Goal: Navigation & Orientation: Find specific page/section

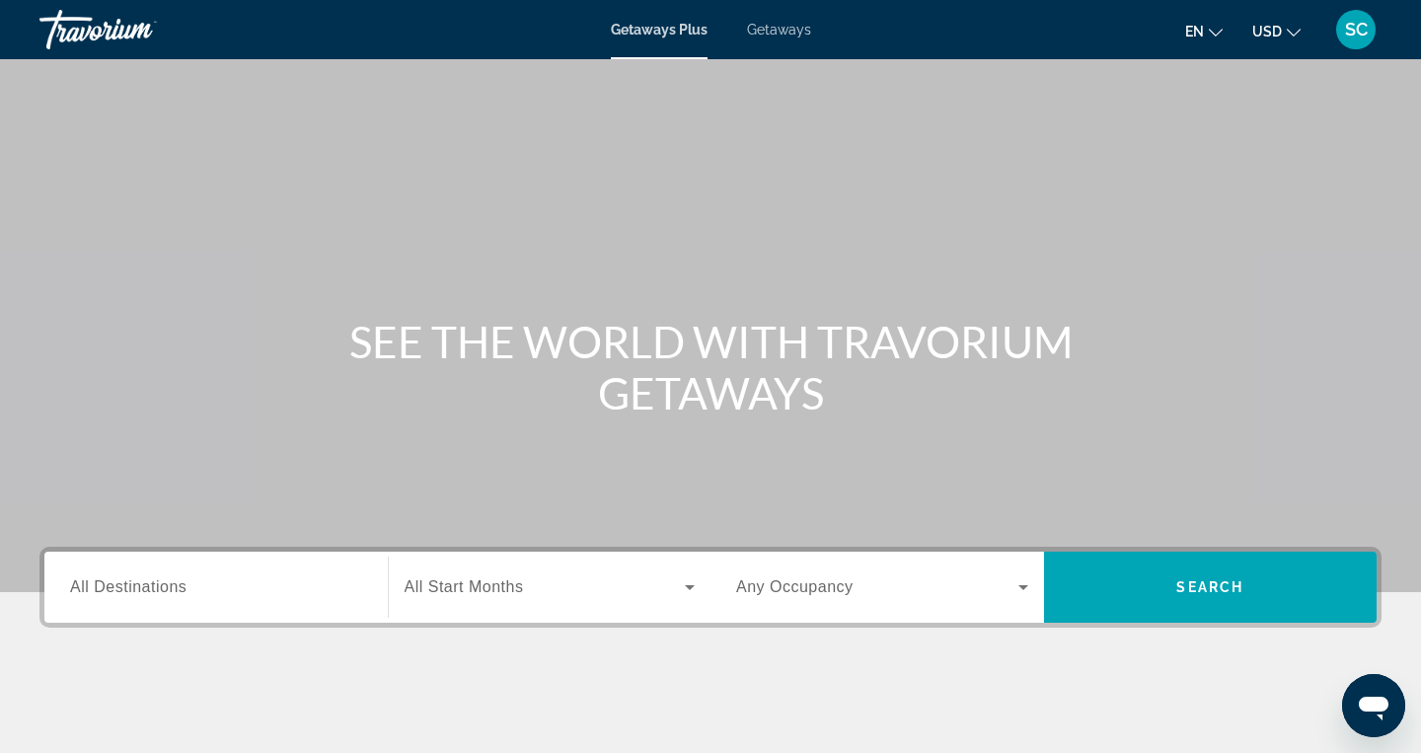
click at [139, 581] on span "All Destinations" at bounding box center [128, 586] width 116 height 17
click at [139, 581] on input "Destination All Destinations" at bounding box center [216, 588] width 292 height 24
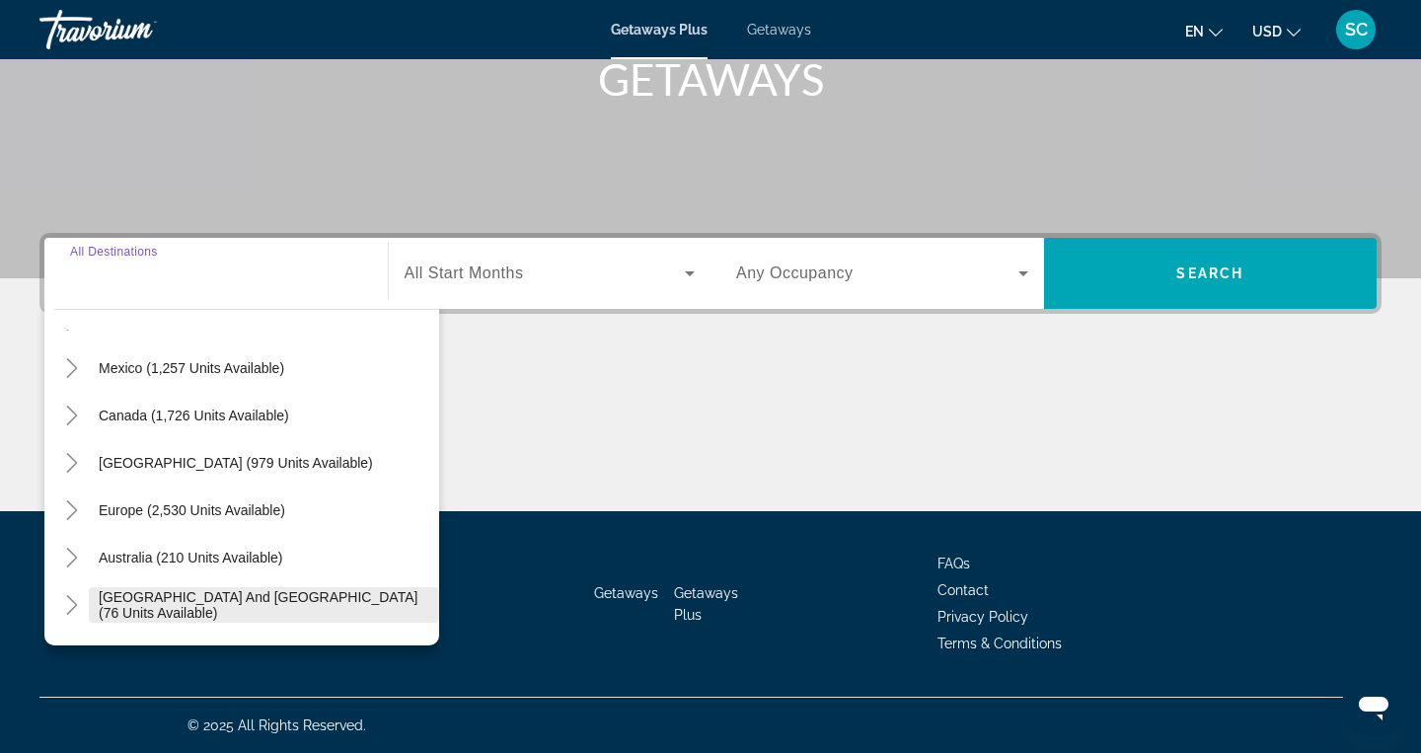
scroll to position [92, 0]
click at [75, 463] on icon "Toggle Caribbean & Atlantic Islands (979 units available)" at bounding box center [71, 461] width 11 height 20
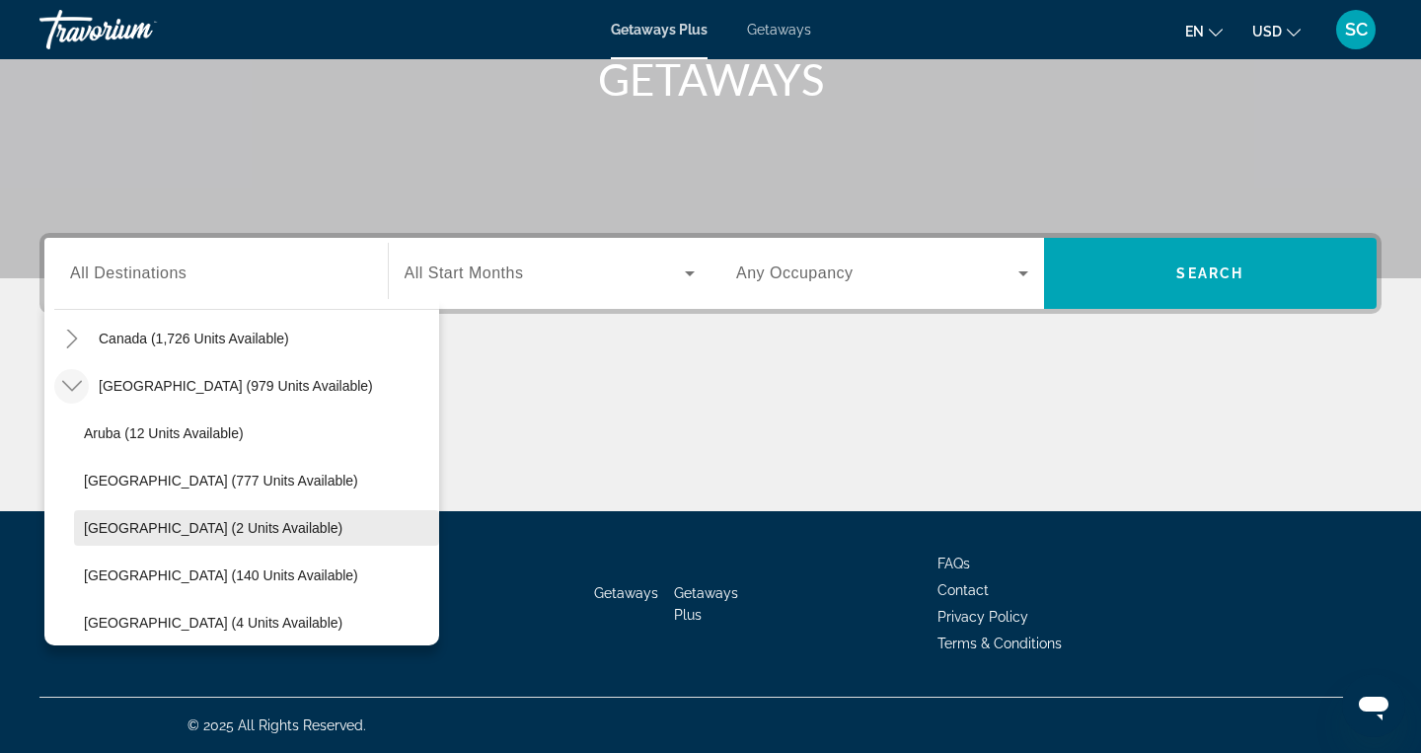
scroll to position [160, 0]
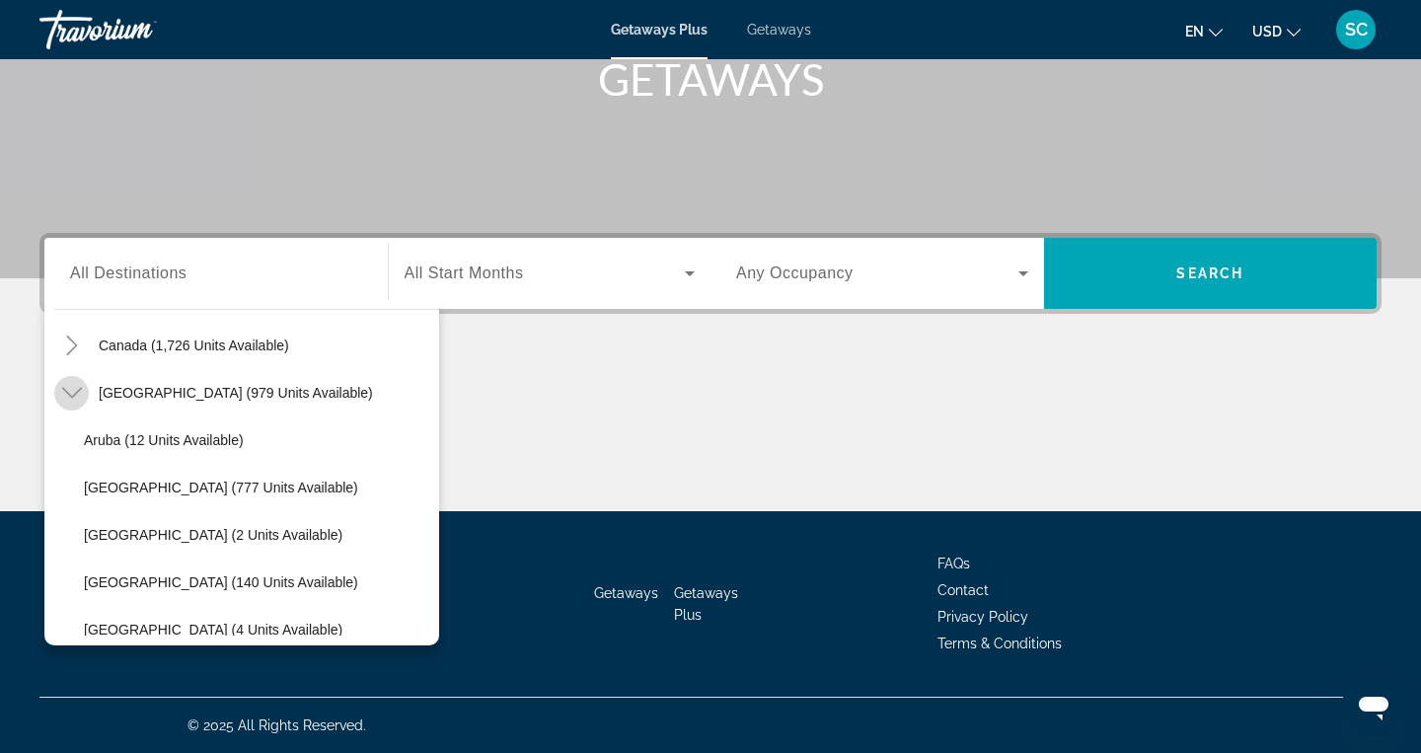
click at [69, 401] on icon "Toggle Caribbean & Atlantic Islands (979 units available)" at bounding box center [72, 393] width 20 height 20
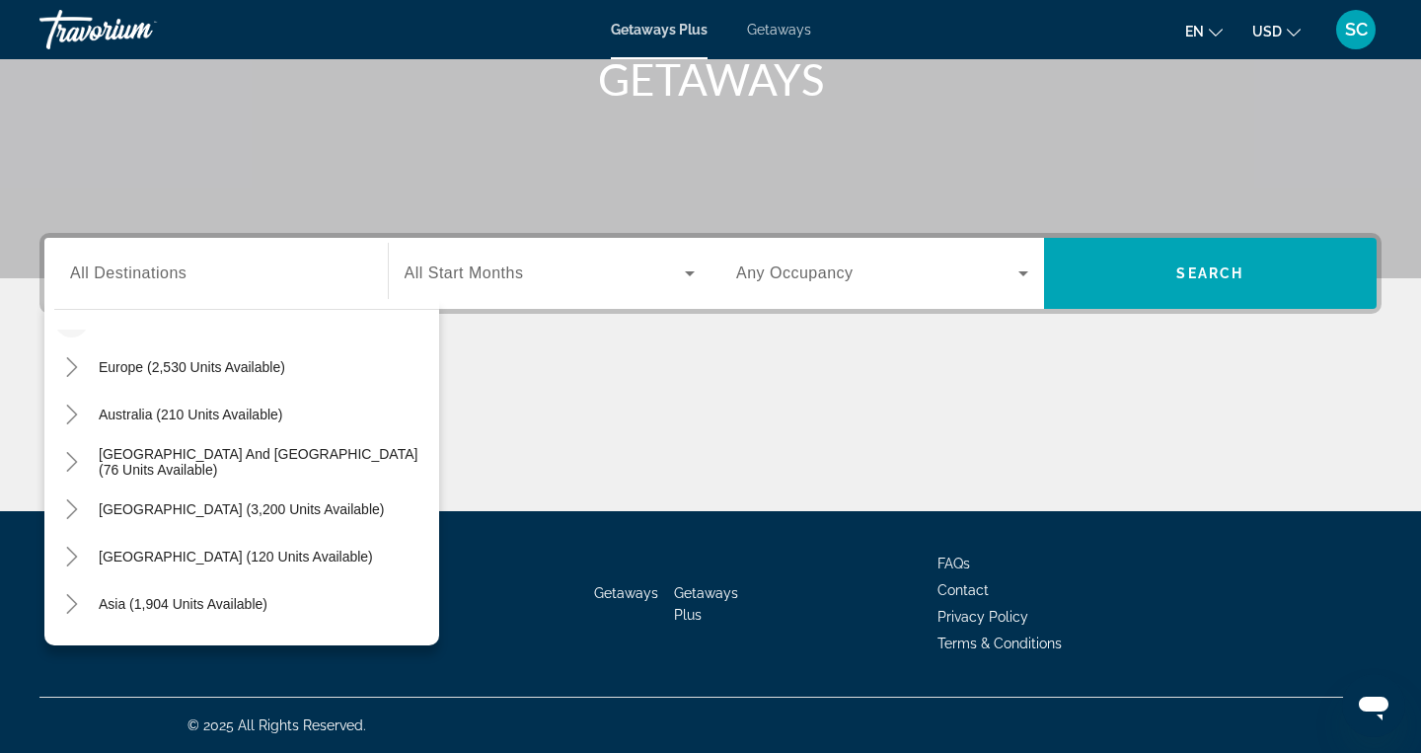
scroll to position [234, 0]
click at [70, 462] on icon "Toggle South Pacific and Oceania (76 units available)" at bounding box center [72, 461] width 20 height 20
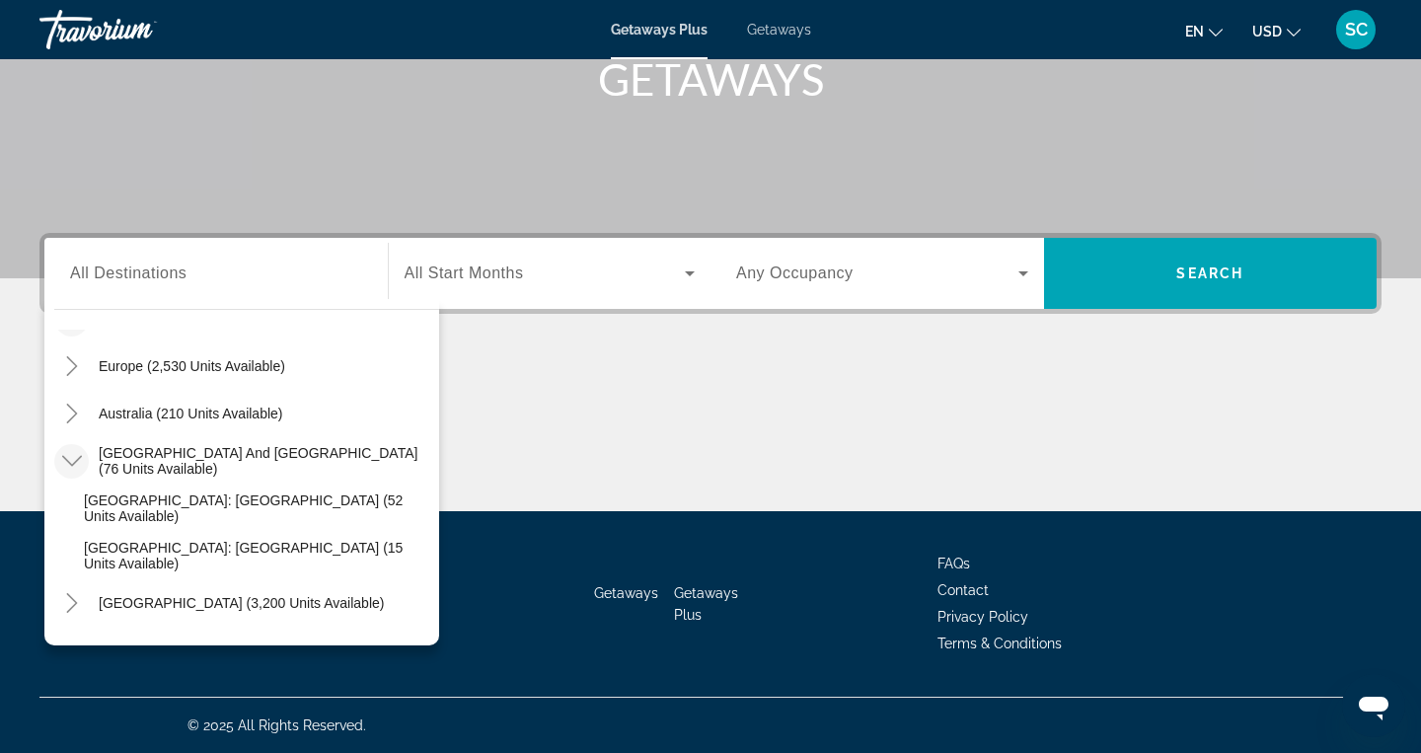
click at [70, 462] on icon "Toggle South Pacific and Oceania (76 units available)" at bounding box center [72, 461] width 20 height 20
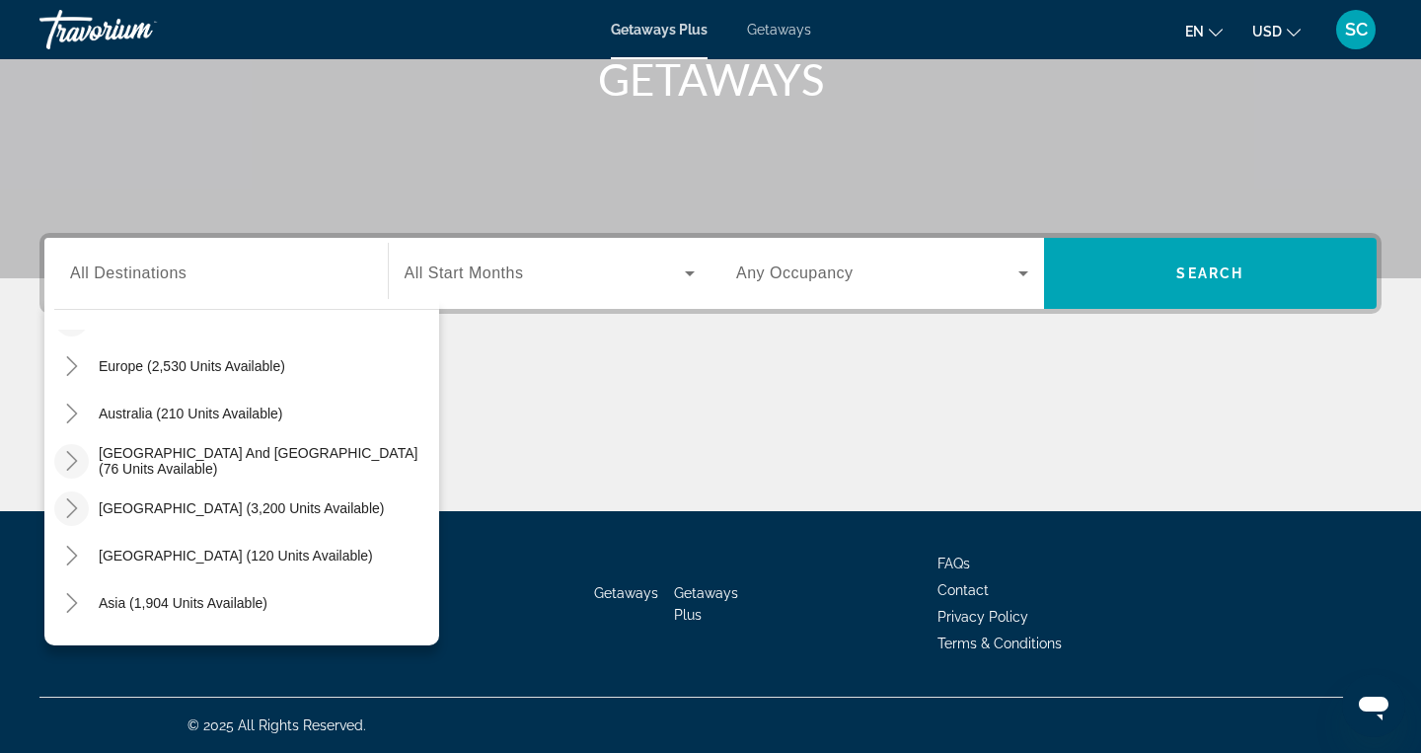
click at [65, 517] on icon "Toggle South America (3,200 units available)" at bounding box center [72, 508] width 20 height 20
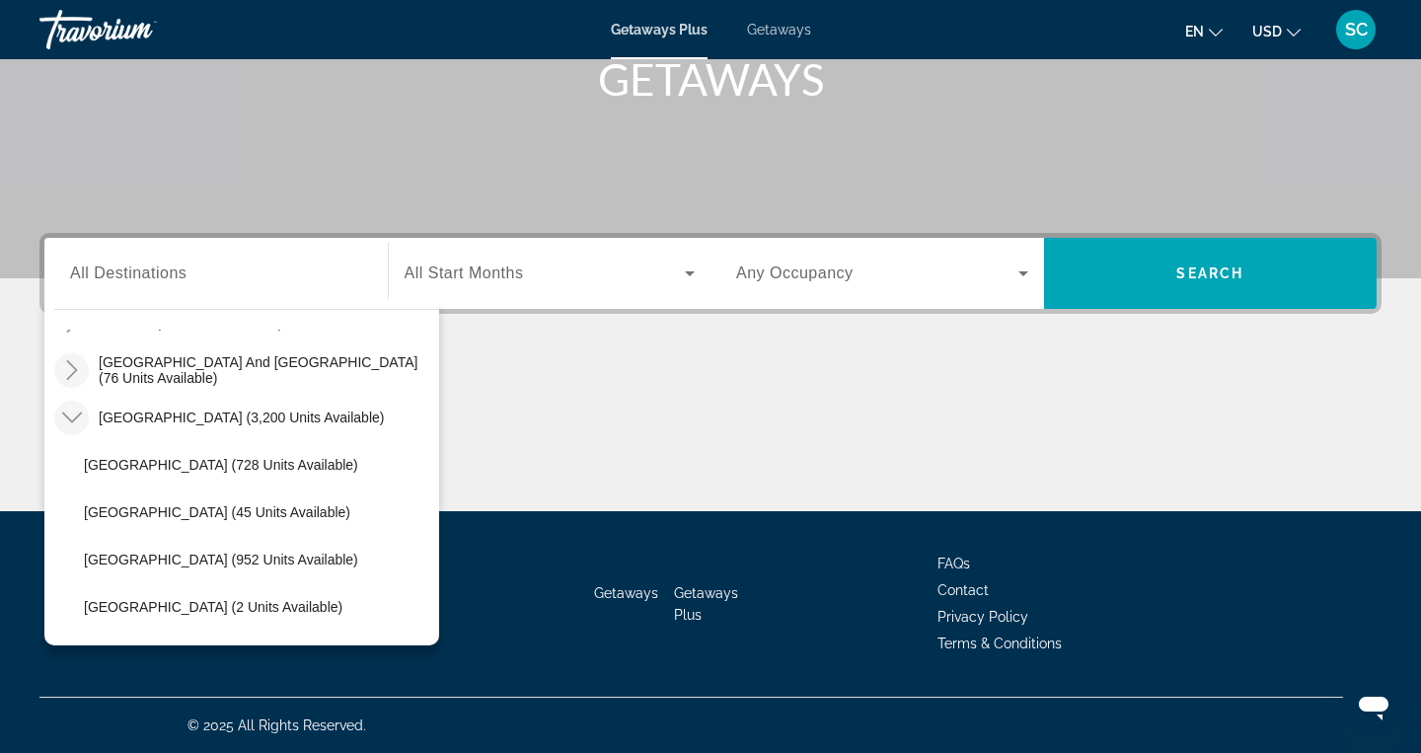
click at [76, 416] on icon "Toggle South America (3,200 units available)" at bounding box center [72, 418] width 20 height 20
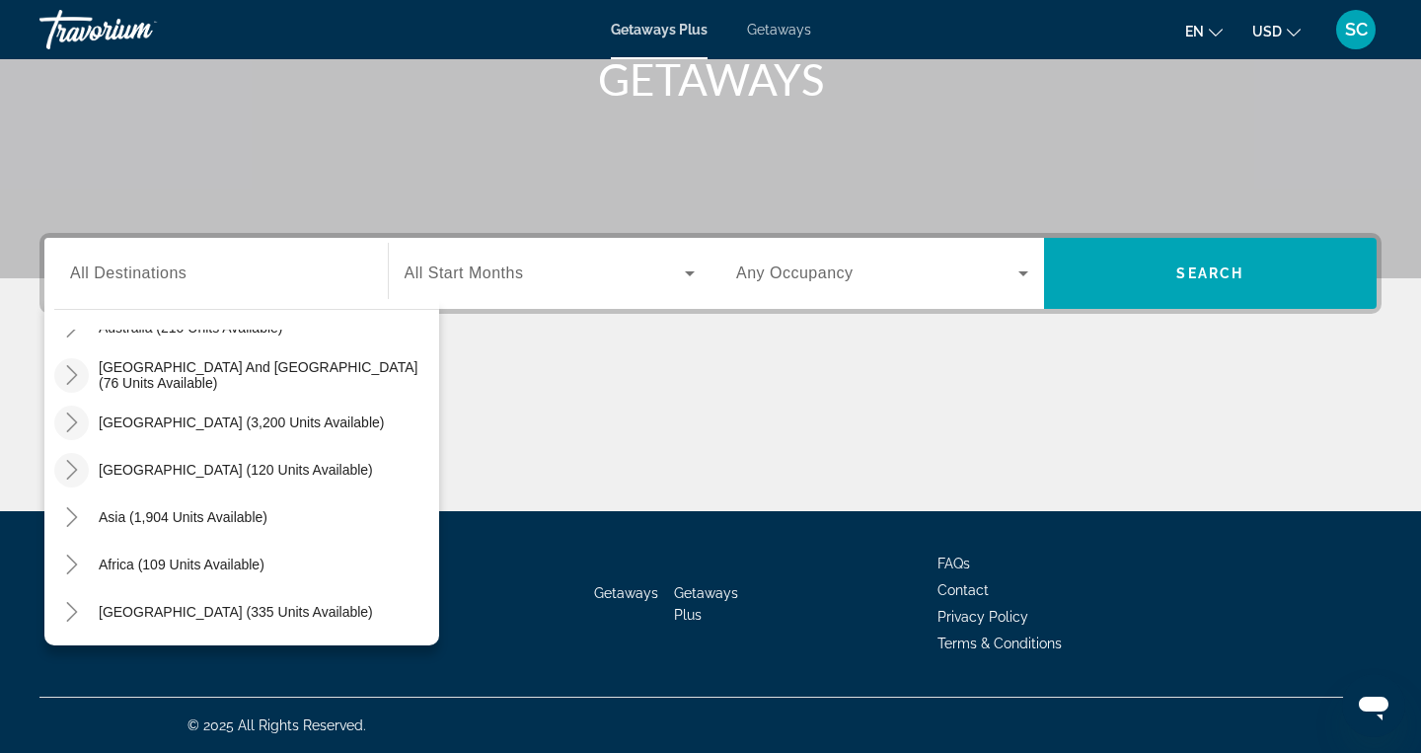
click at [74, 469] on icon "Toggle Central America (120 units available)" at bounding box center [71, 470] width 11 height 20
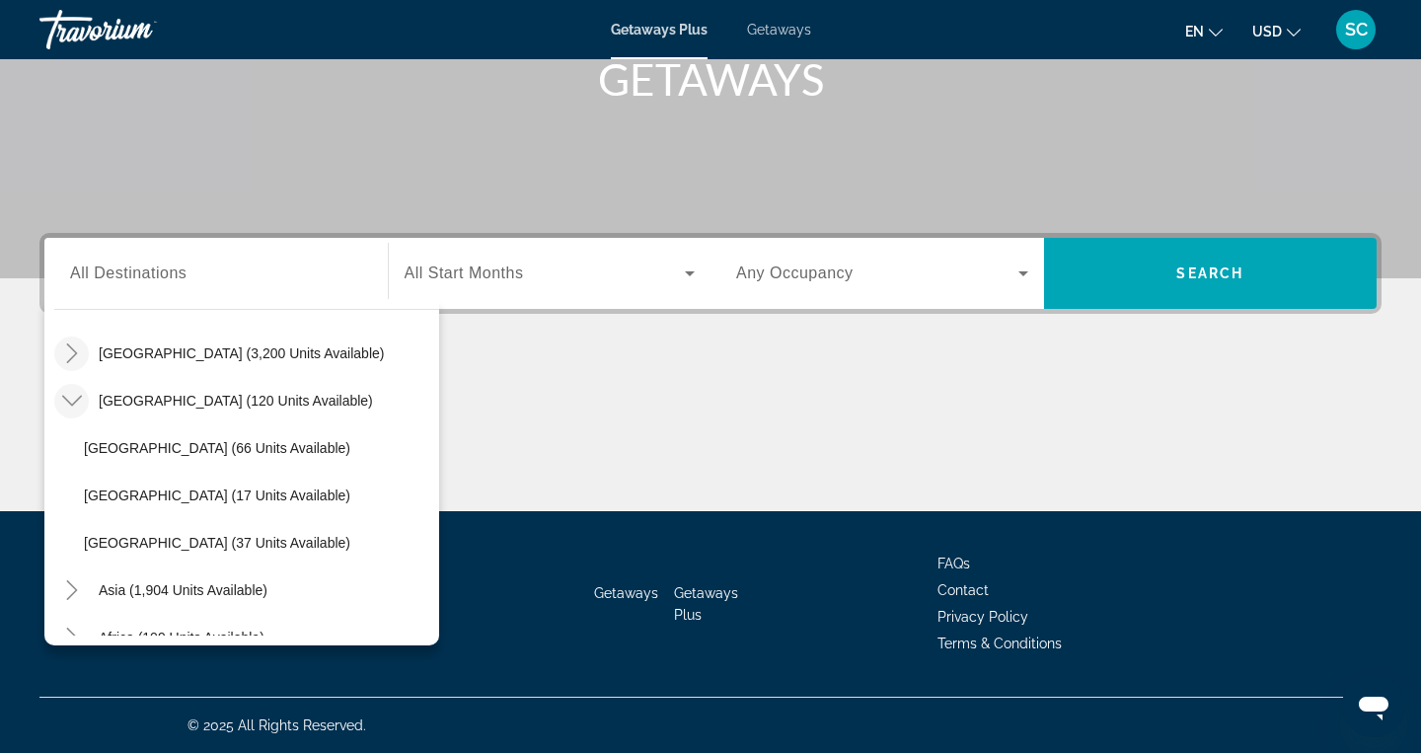
click at [78, 402] on icon "Toggle Central America (120 units available)" at bounding box center [72, 401] width 20 height 20
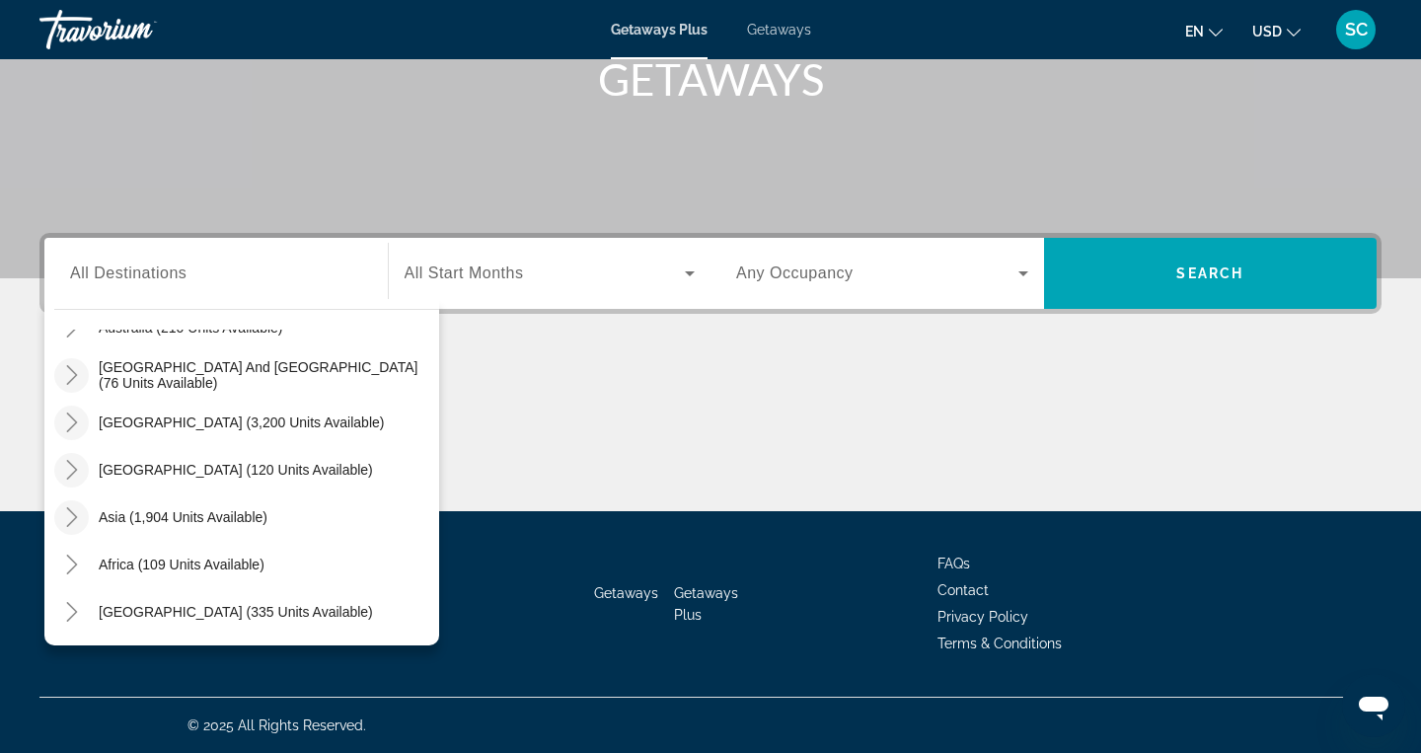
scroll to position [314, 0]
click at [71, 614] on icon "Toggle Middle East (335 units available)" at bounding box center [72, 612] width 20 height 20
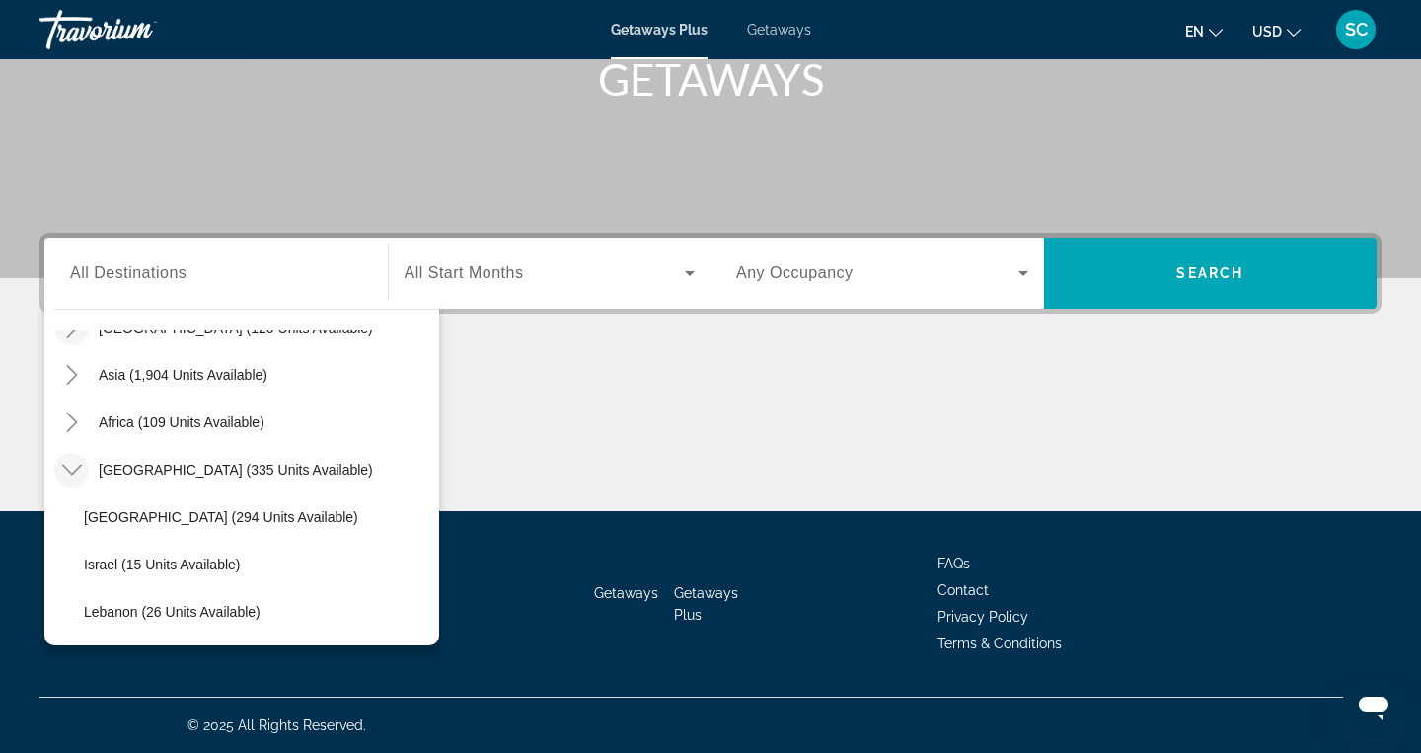
click at [79, 475] on icon "Toggle Middle East (335 units available)" at bounding box center [72, 470] width 20 height 20
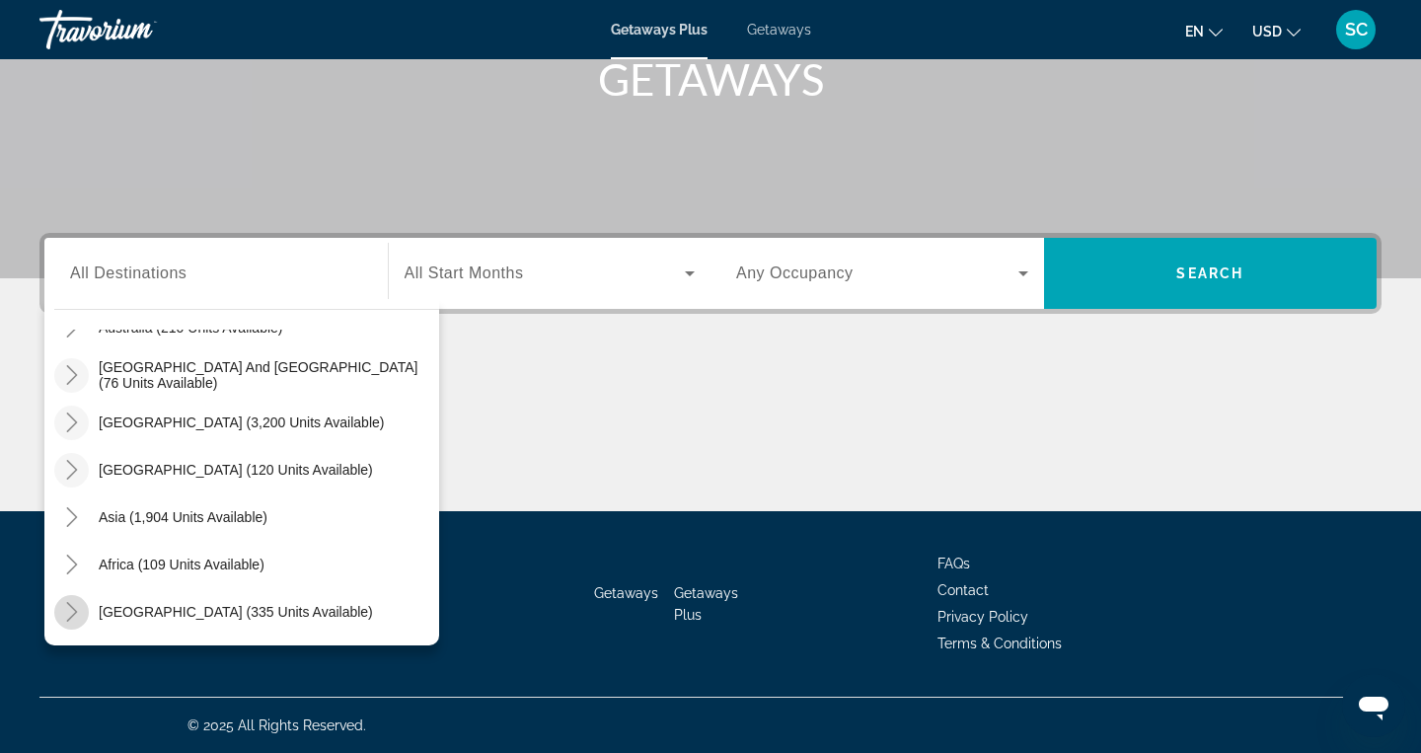
scroll to position [320, 0]
click at [67, 561] on icon "Toggle Africa (109 units available)" at bounding box center [72, 565] width 20 height 20
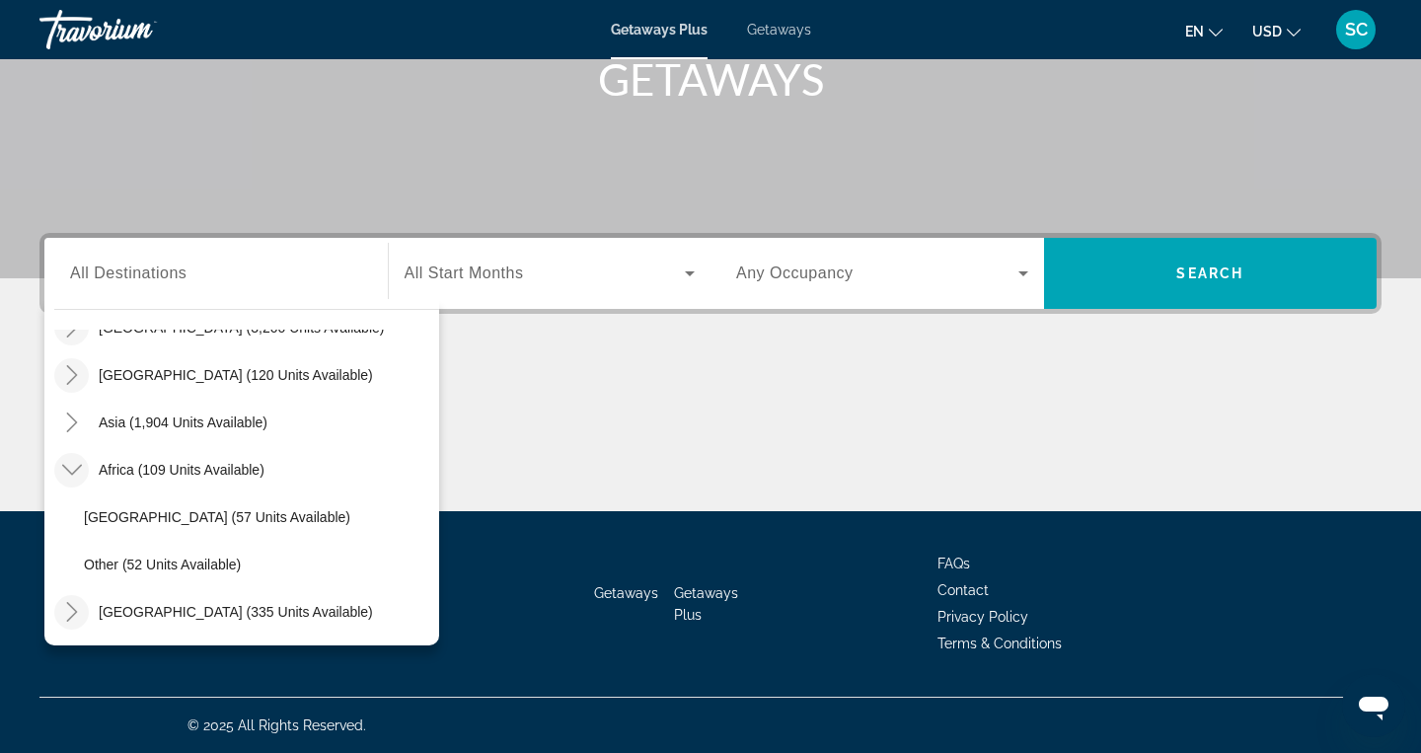
scroll to position [314, 0]
click at [78, 469] on icon "Toggle Africa (109 units available)" at bounding box center [71, 470] width 20 height 11
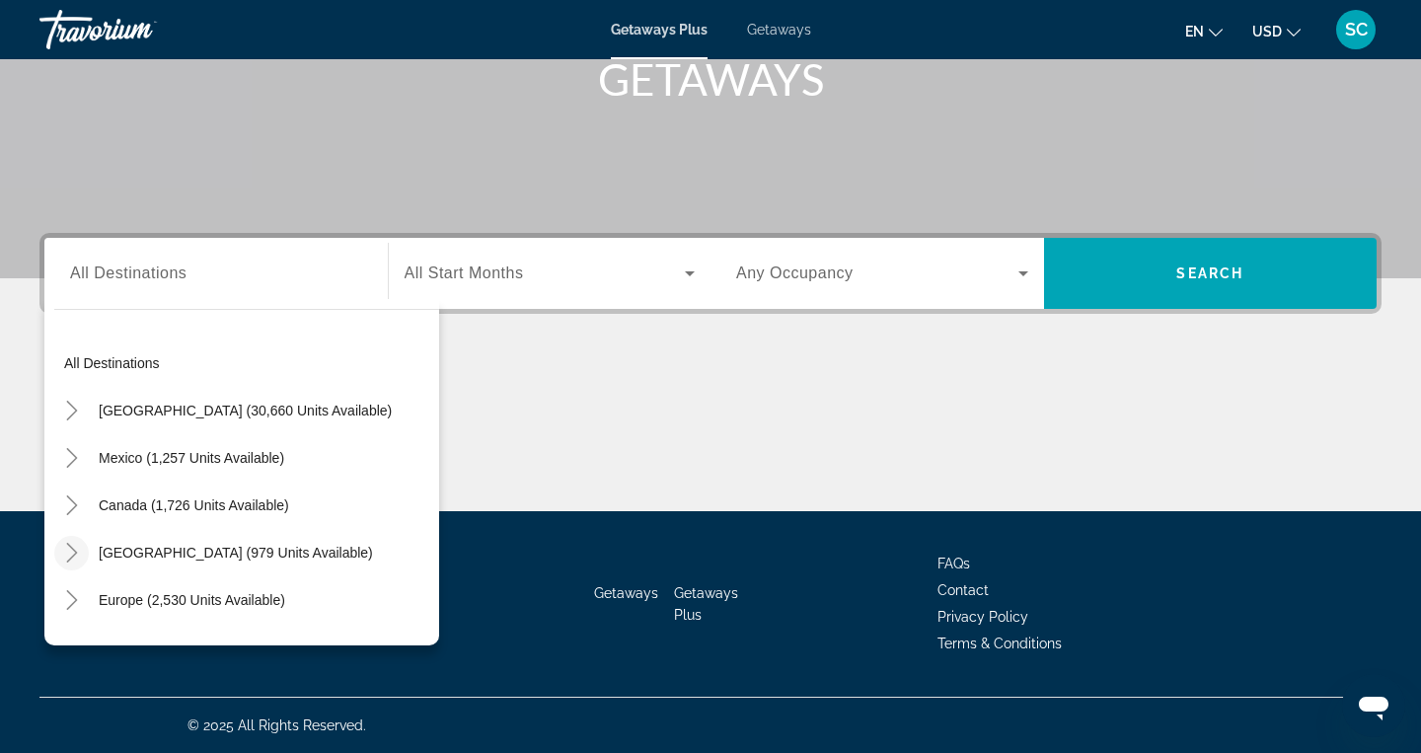
scroll to position [0, 0]
click at [167, 277] on span "All Destinations" at bounding box center [128, 273] width 116 height 17
click at [167, 277] on input "Destination All Destinations" at bounding box center [216, 275] width 292 height 24
click at [69, 449] on icon "Toggle Mexico (1,257 units available)" at bounding box center [72, 458] width 20 height 20
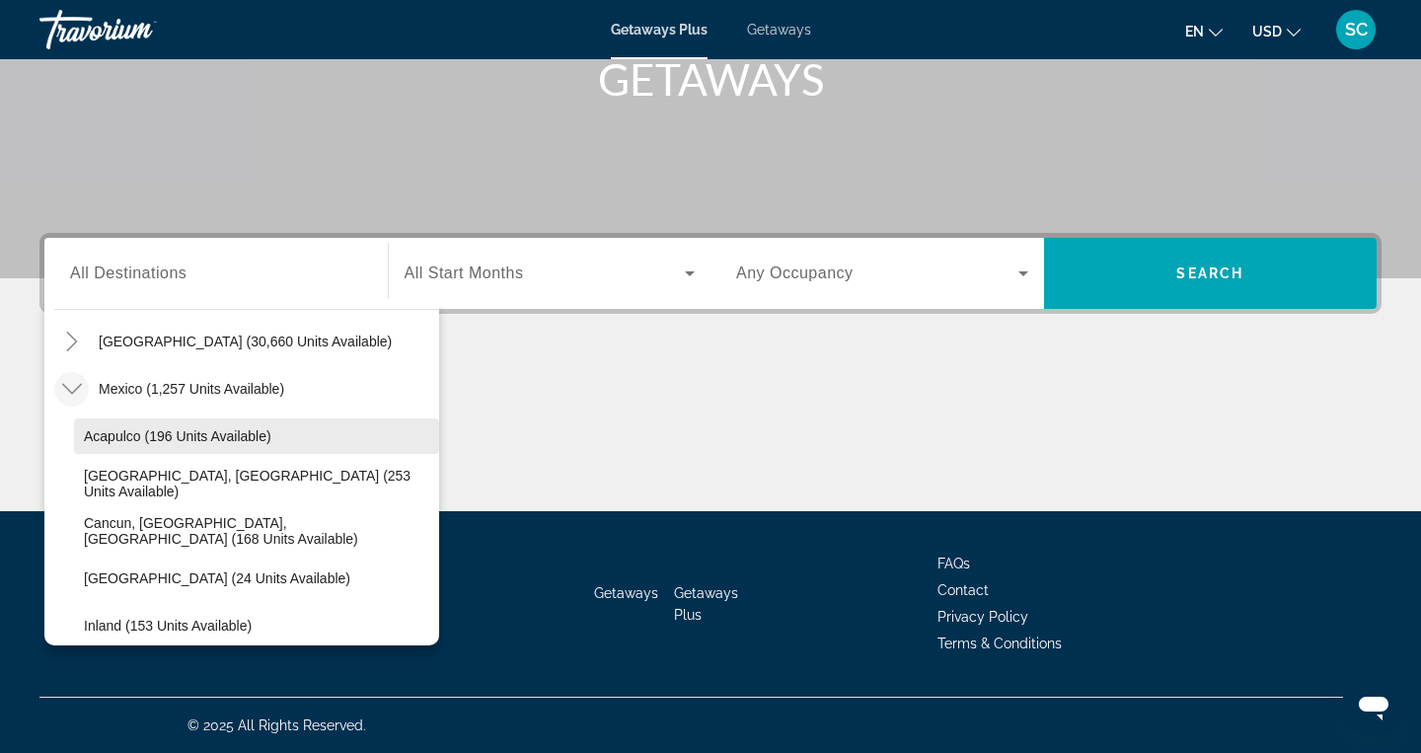
scroll to position [66, 0]
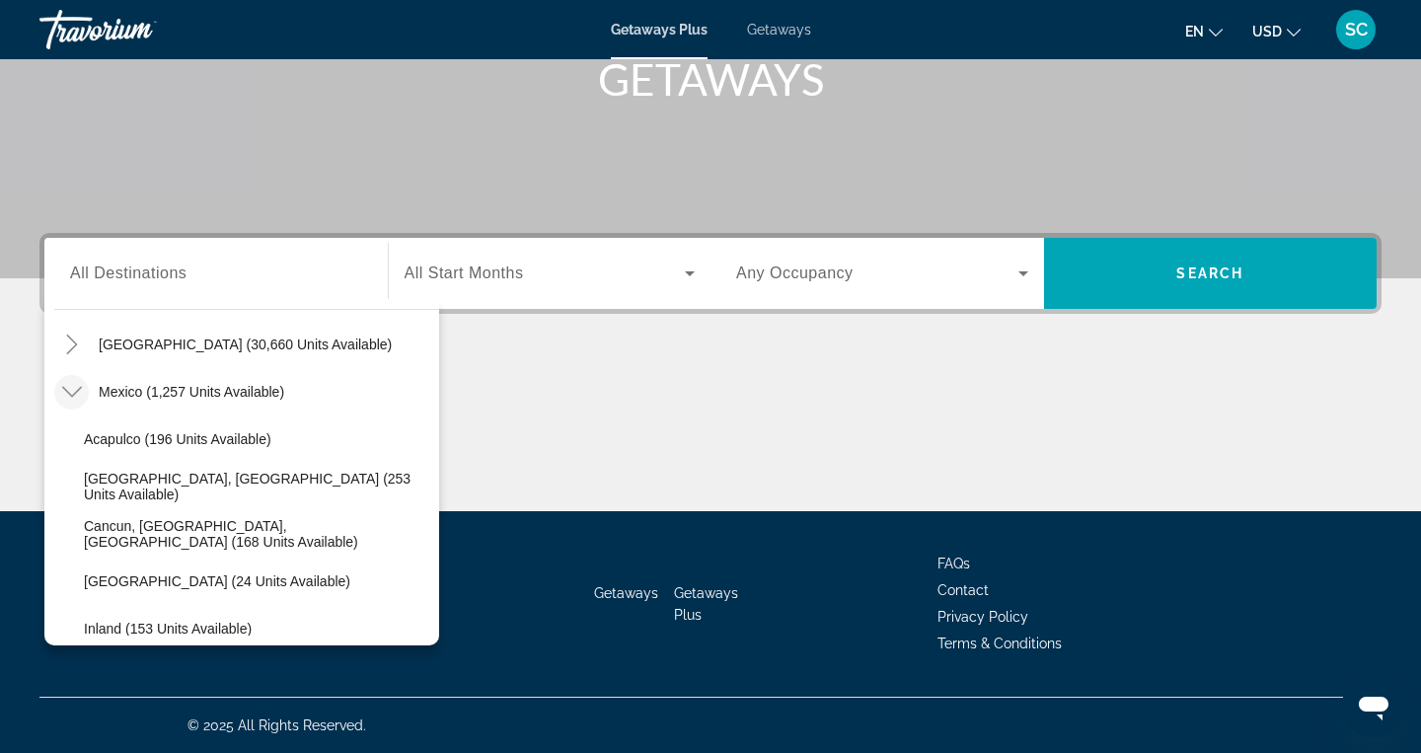
click at [63, 387] on icon "Toggle Mexico (1,257 units available)" at bounding box center [72, 392] width 20 height 20
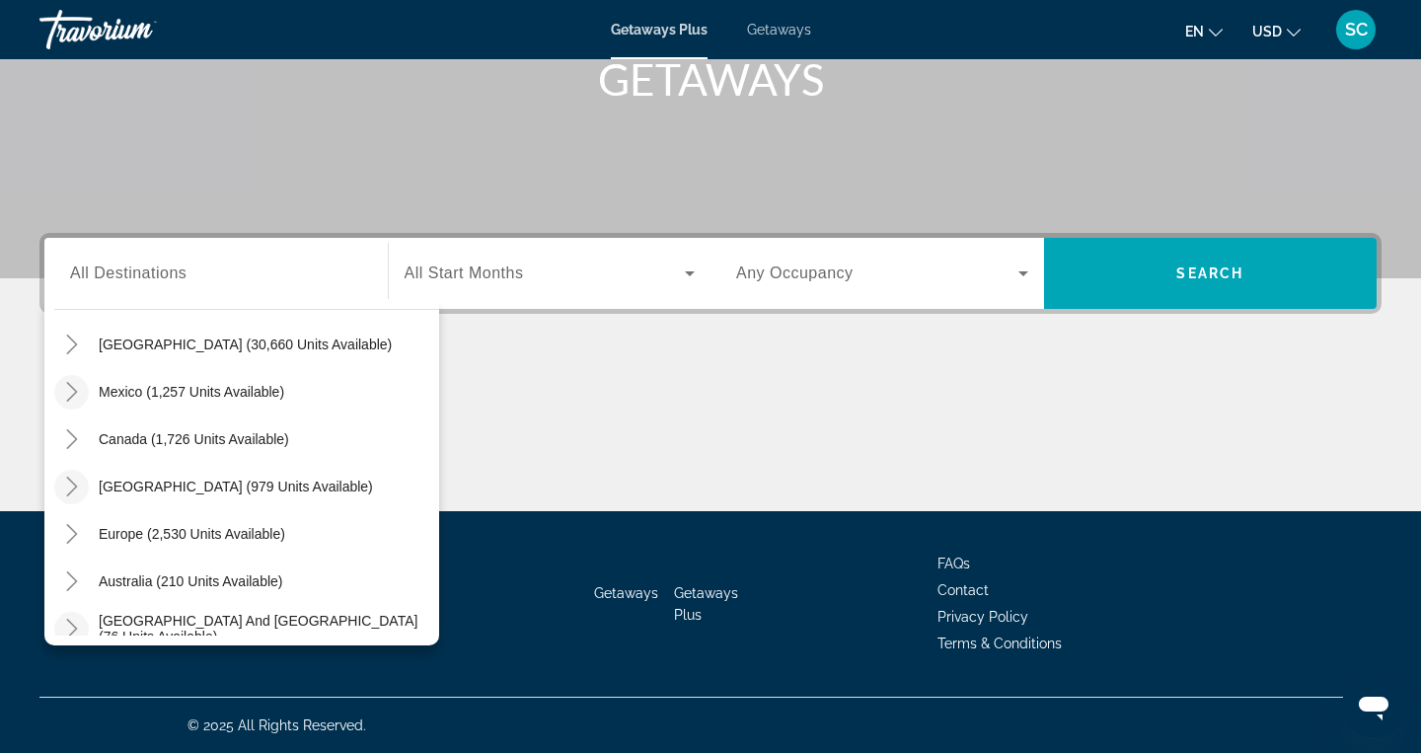
click at [68, 490] on icon "Toggle Caribbean & Atlantic Islands (979 units available)" at bounding box center [72, 487] width 20 height 20
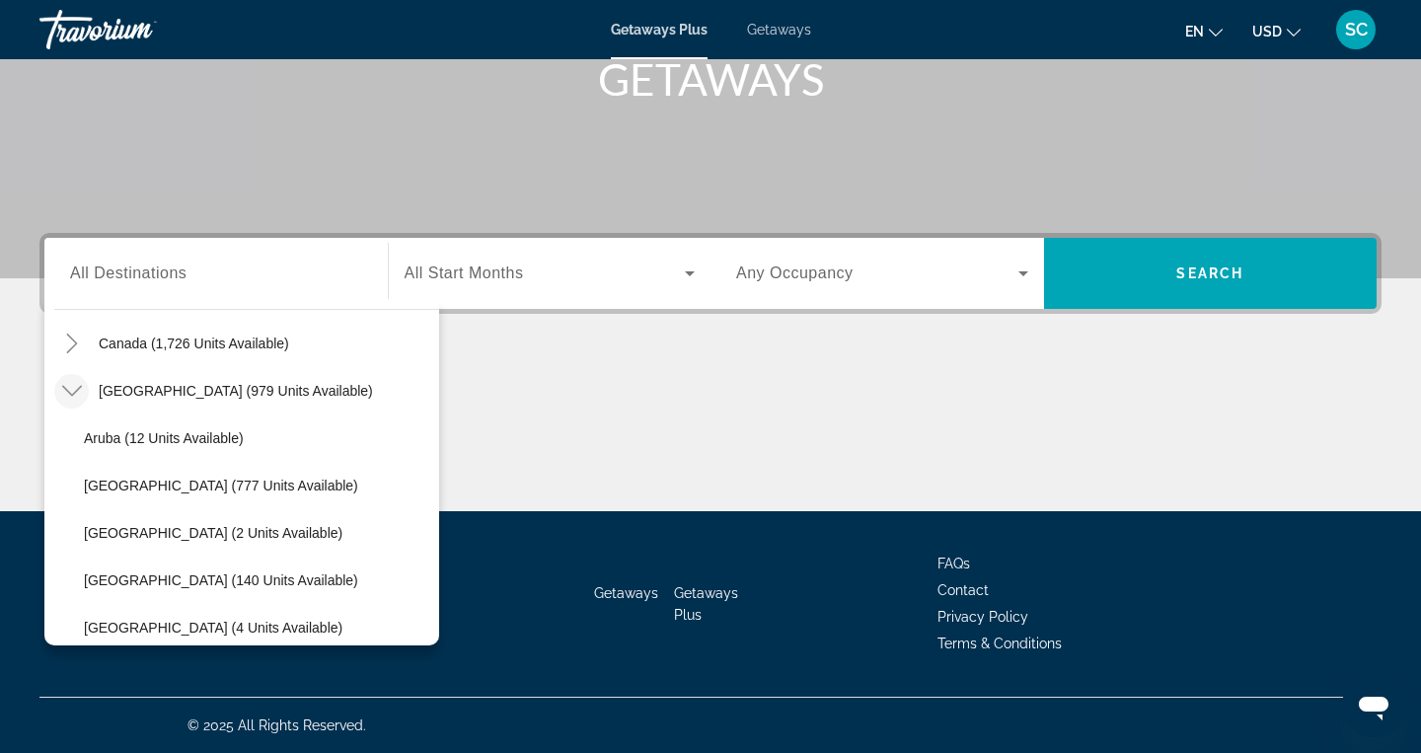
scroll to position [143, 0]
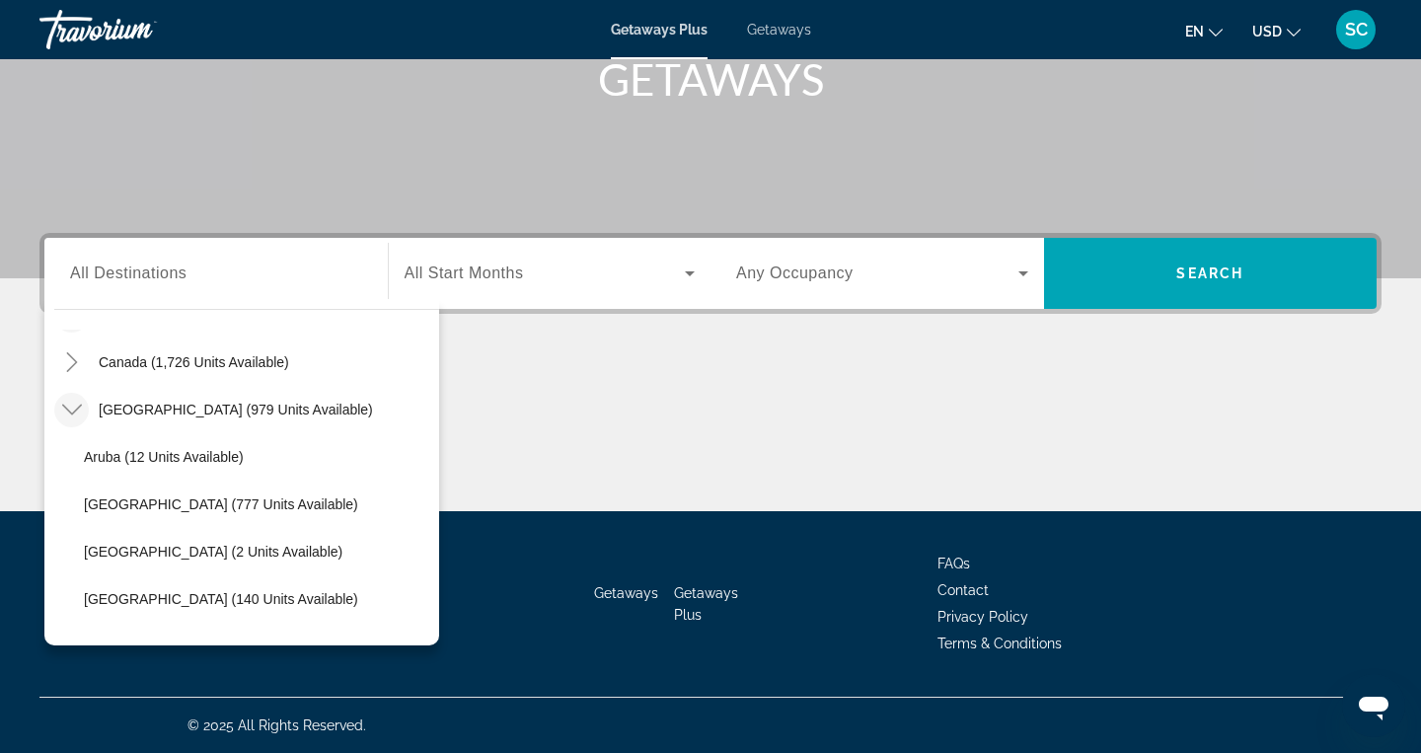
click at [69, 406] on icon "Toggle Caribbean & Atlantic Islands (979 units available)" at bounding box center [72, 410] width 20 height 20
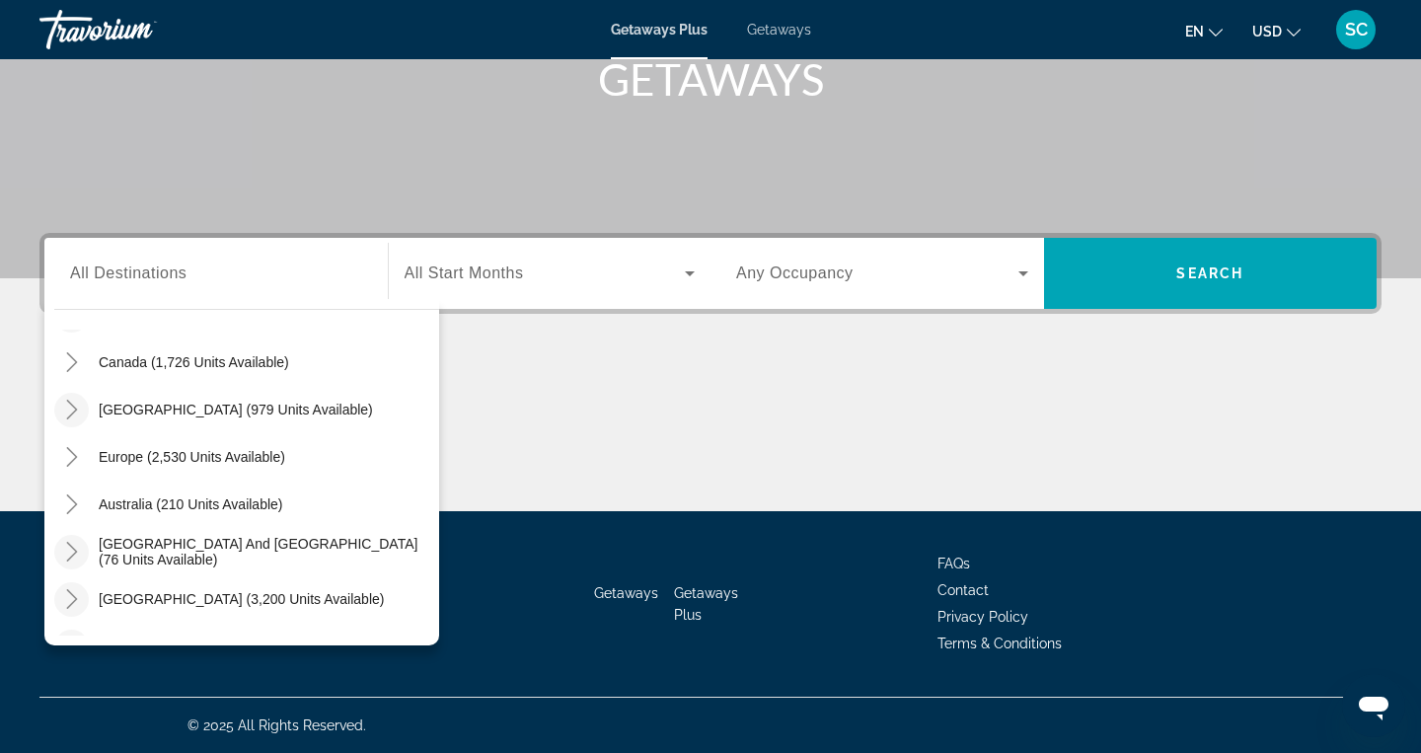
click at [67, 541] on mat-icon "Toggle South Pacific and Oceania (76 units available)" at bounding box center [71, 552] width 35 height 35
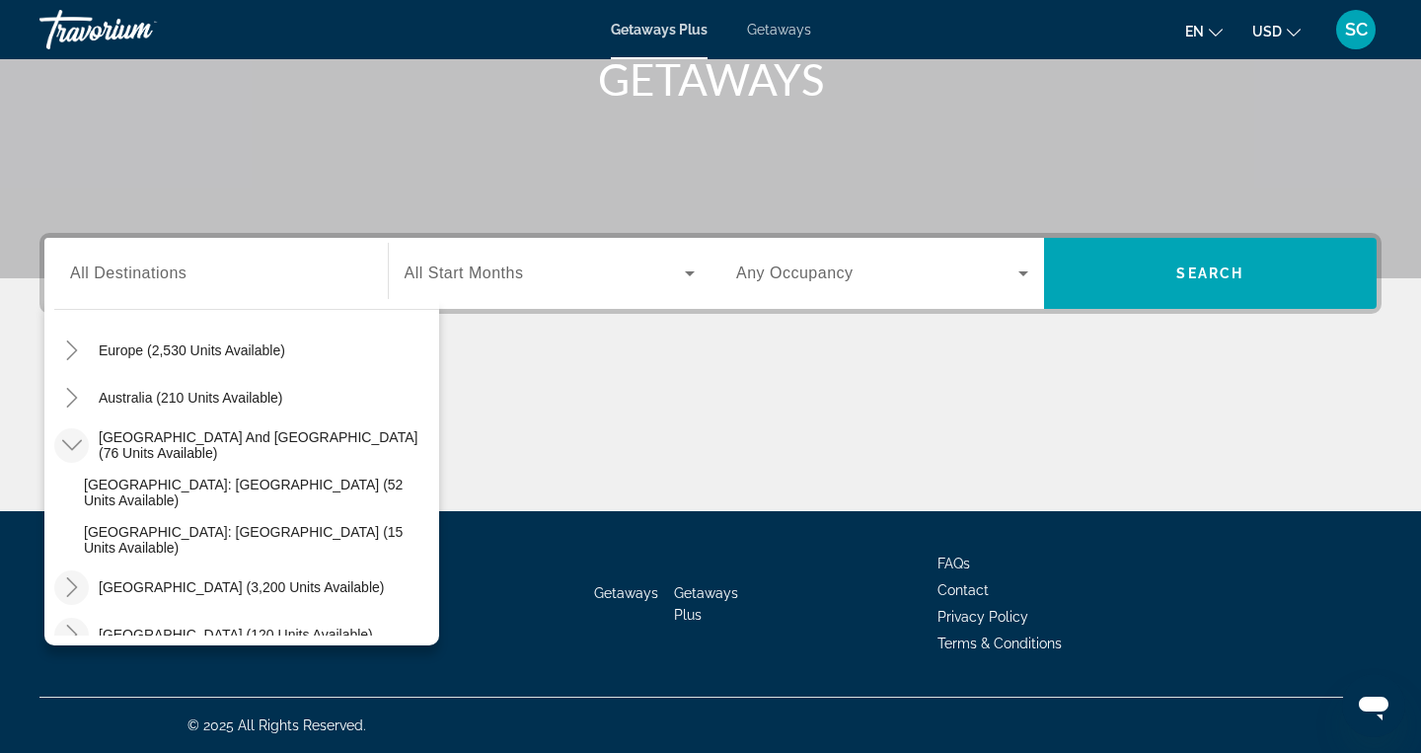
scroll to position [254, 0]
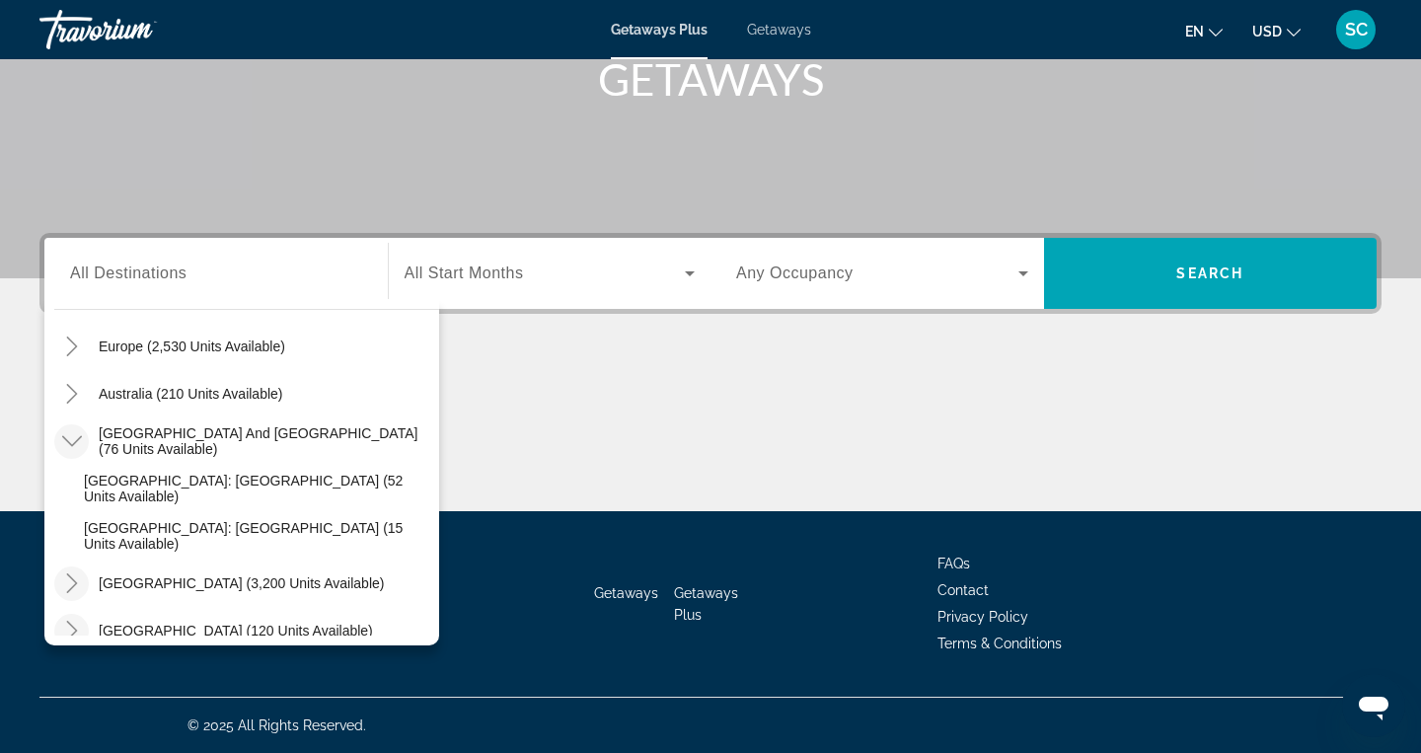
click at [74, 442] on icon "Toggle South Pacific and Oceania (76 units available)" at bounding box center [72, 441] width 20 height 20
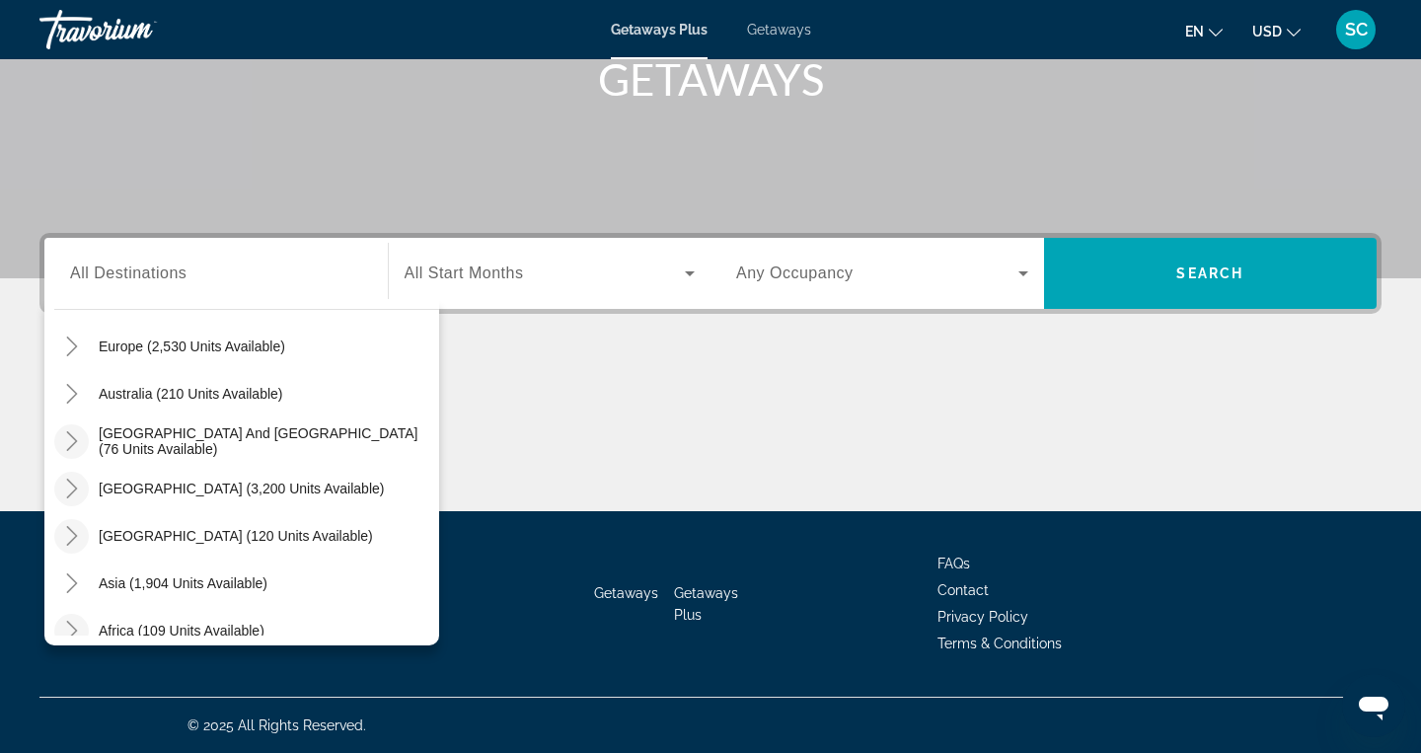
click at [69, 485] on icon "Toggle South America (3,200 units available)" at bounding box center [72, 489] width 20 height 20
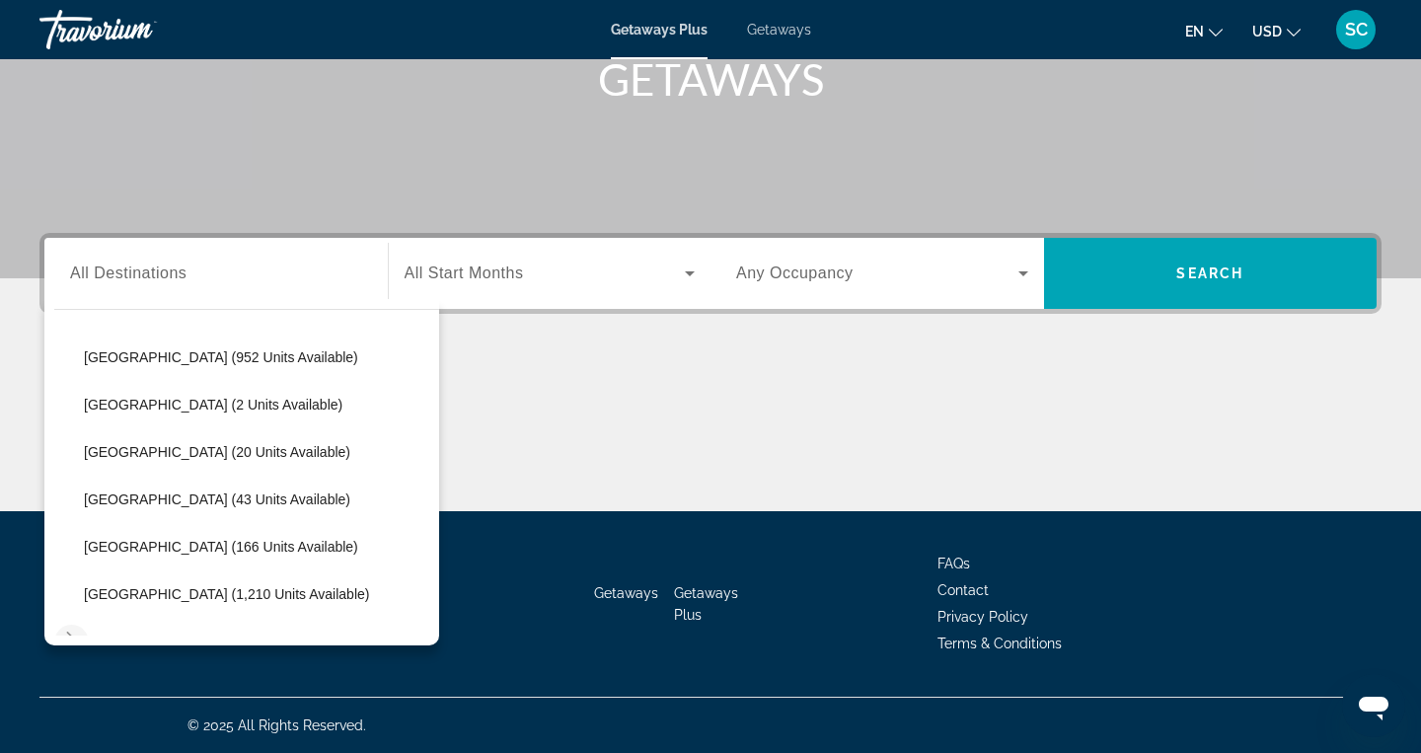
scroll to position [530, 0]
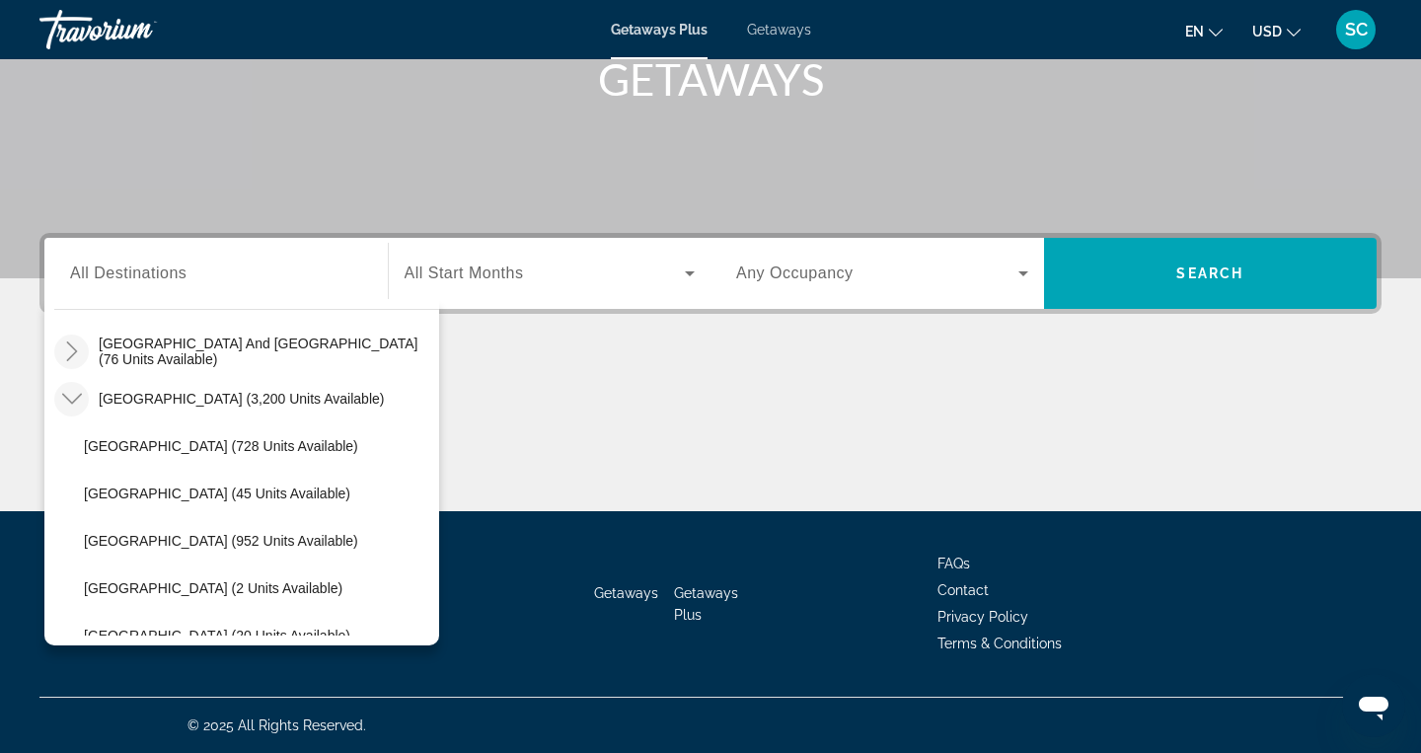
click at [72, 402] on icon "Toggle South America (3,200 units available)" at bounding box center [72, 399] width 20 height 20
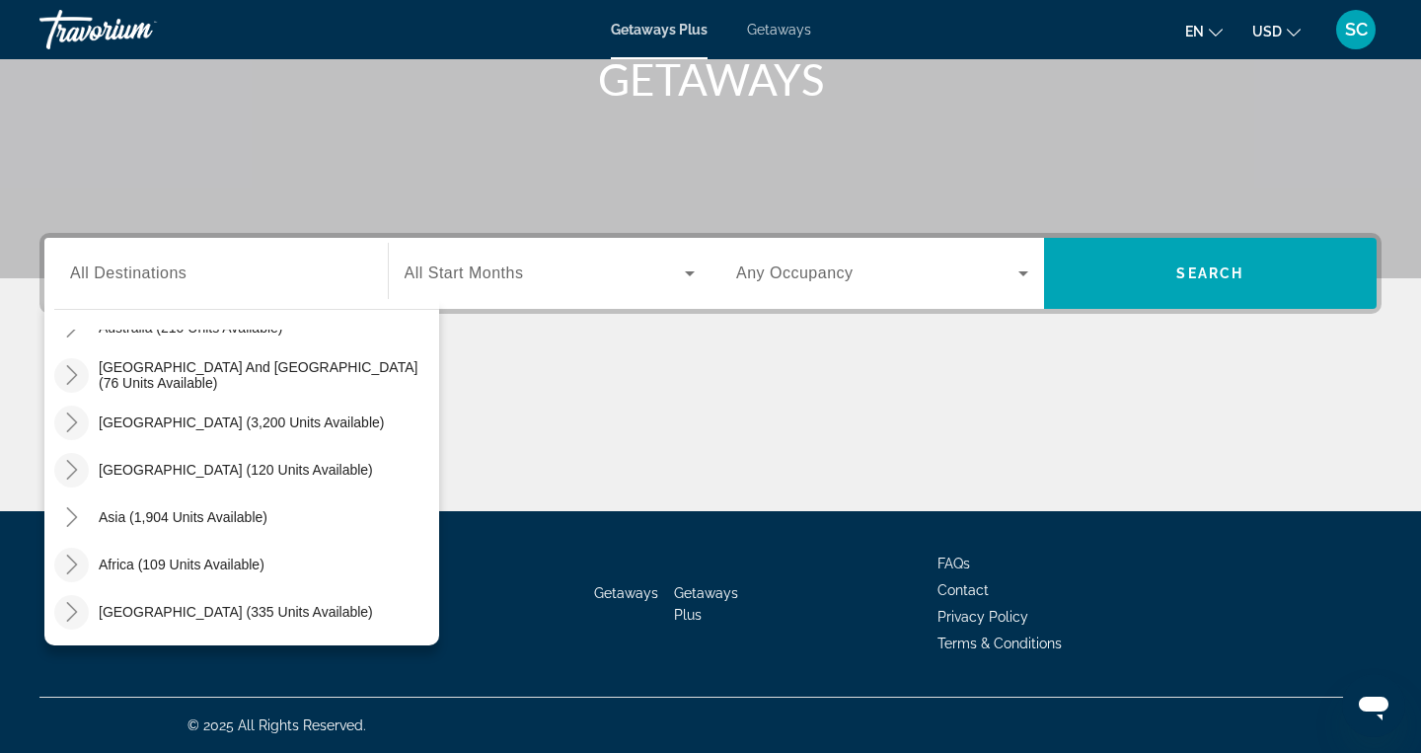
click at [67, 473] on icon "Toggle Central America (120 units available)" at bounding box center [72, 470] width 20 height 20
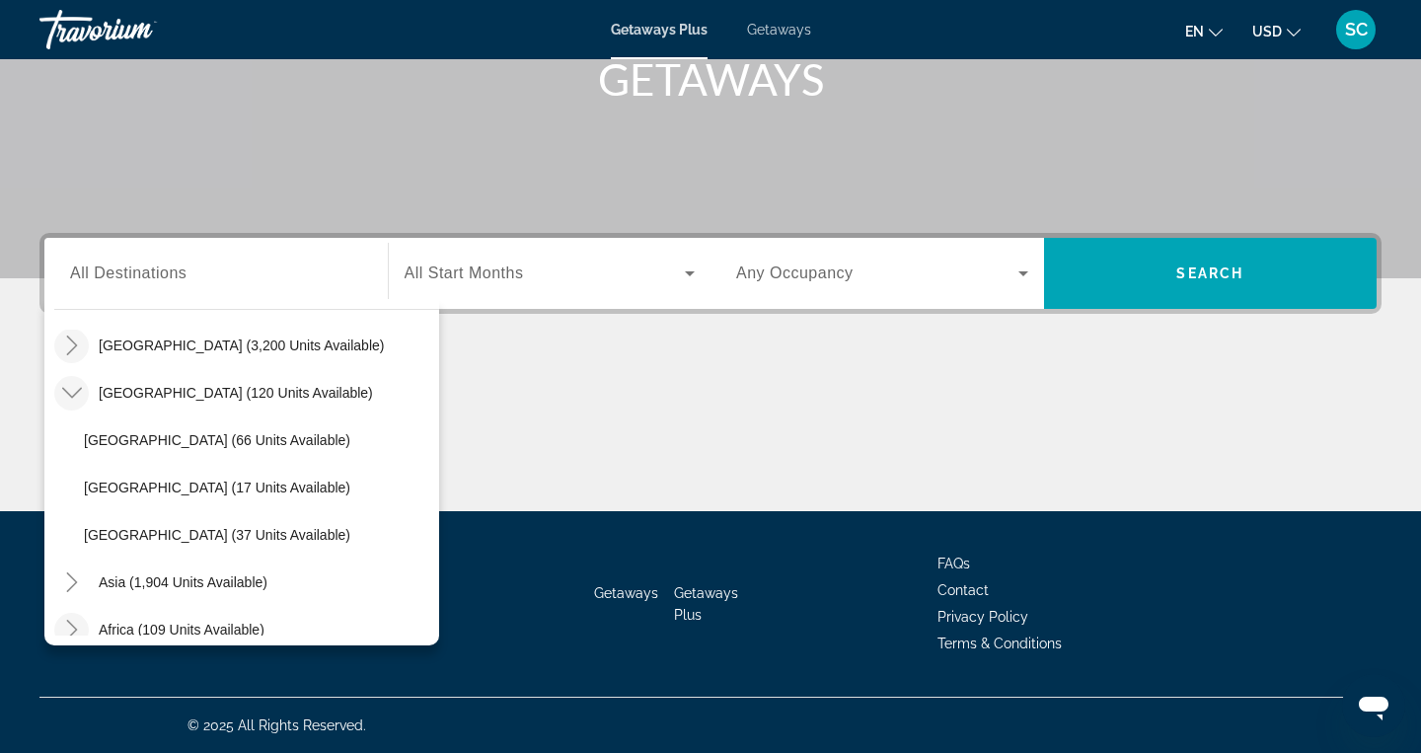
scroll to position [379, 0]
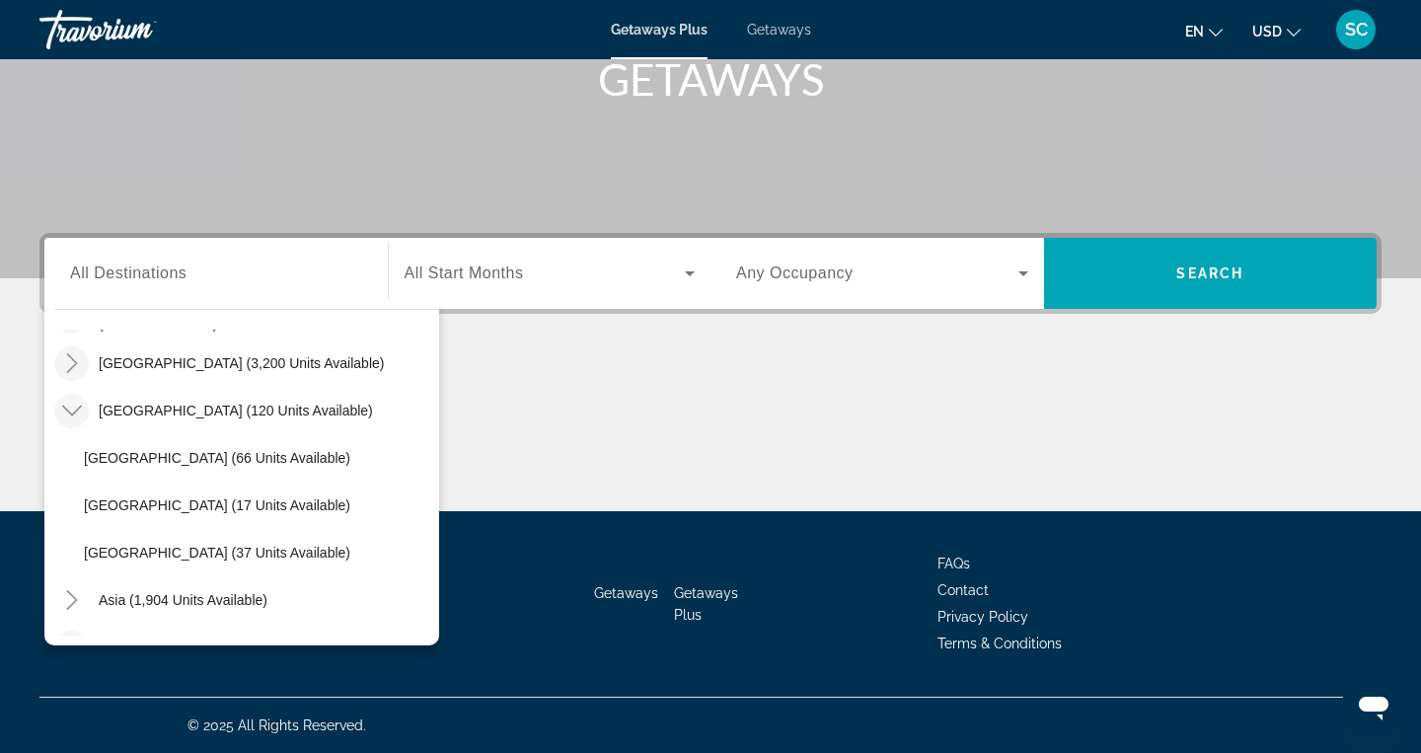
click at [66, 404] on icon "Toggle Central America (120 units available)" at bounding box center [72, 411] width 20 height 20
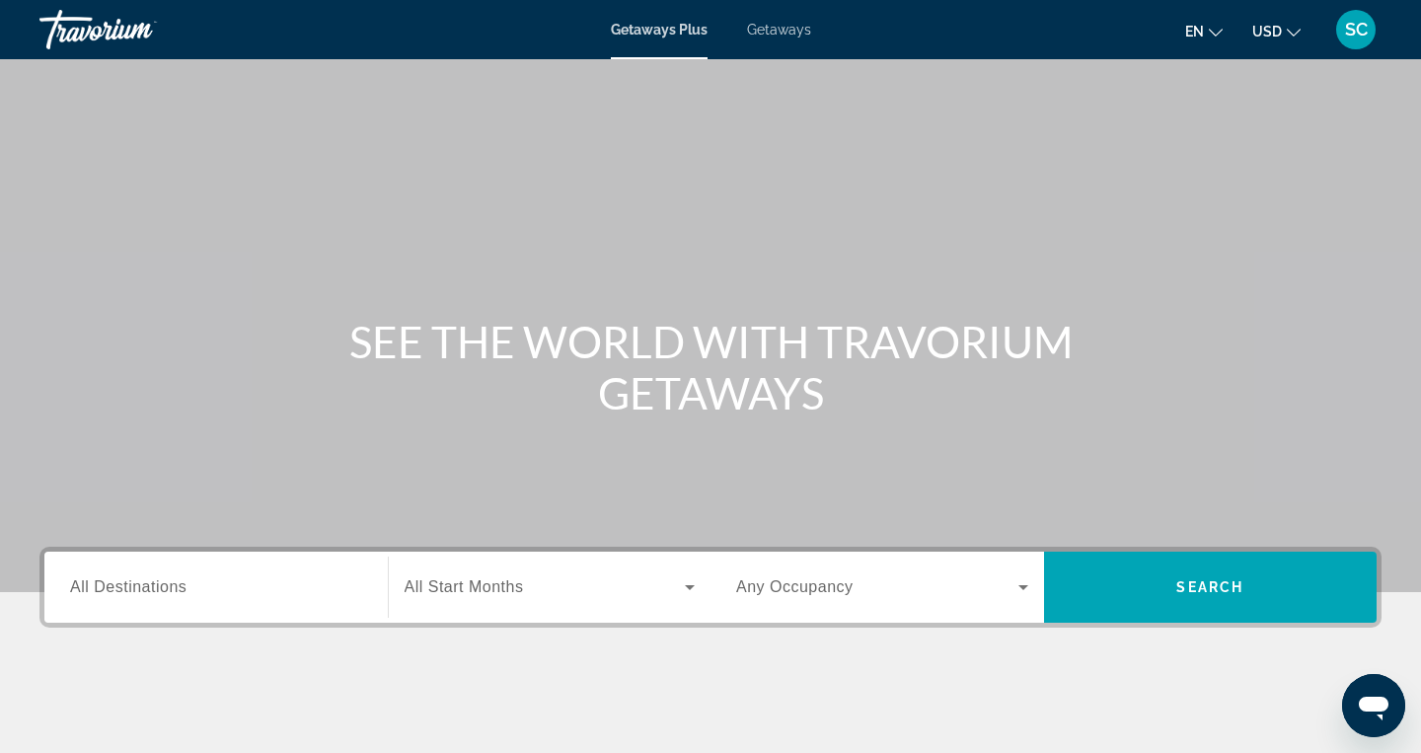
click at [178, 584] on span "All Destinations" at bounding box center [128, 586] width 116 height 17
click at [178, 584] on input "Destination All Destinations" at bounding box center [216, 588] width 292 height 24
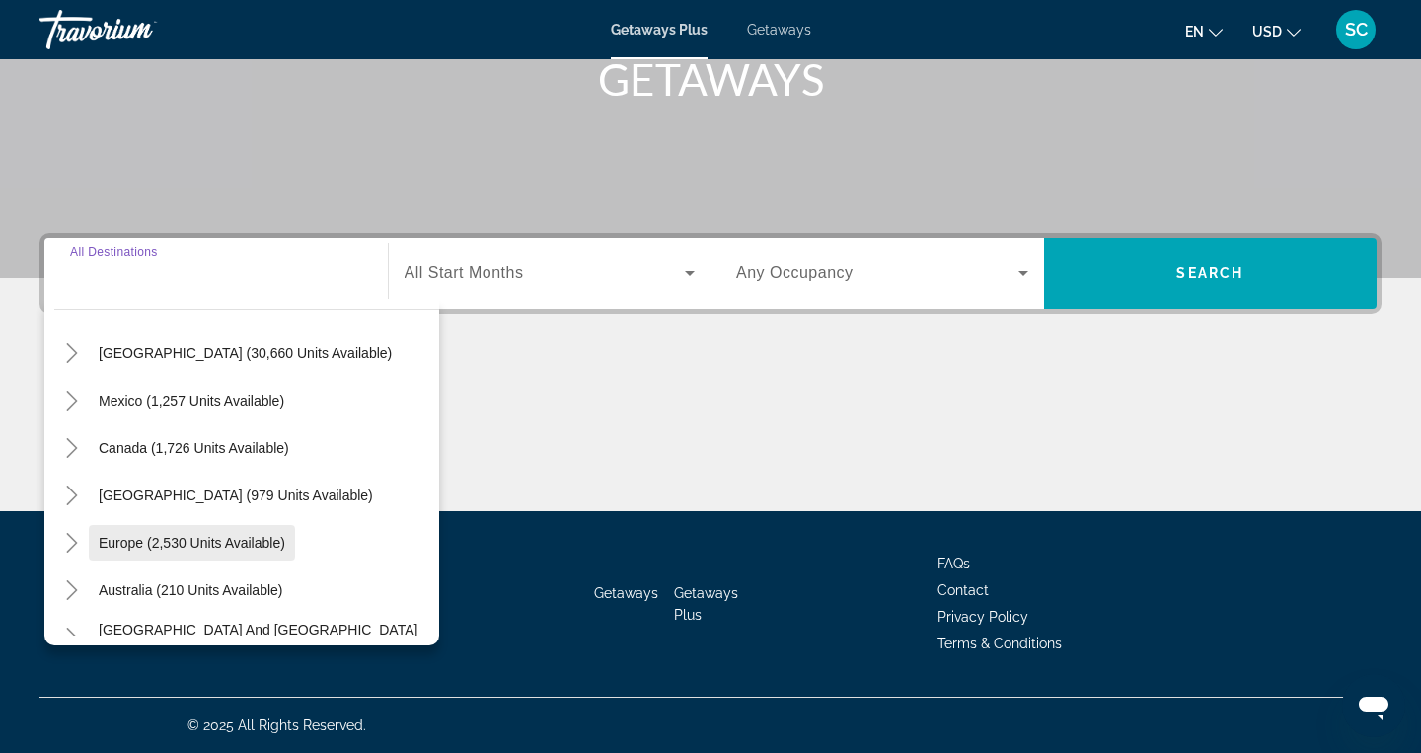
scroll to position [58, 0]
click at [77, 349] on icon "Toggle United States (30,660 units available)" at bounding box center [72, 353] width 20 height 20
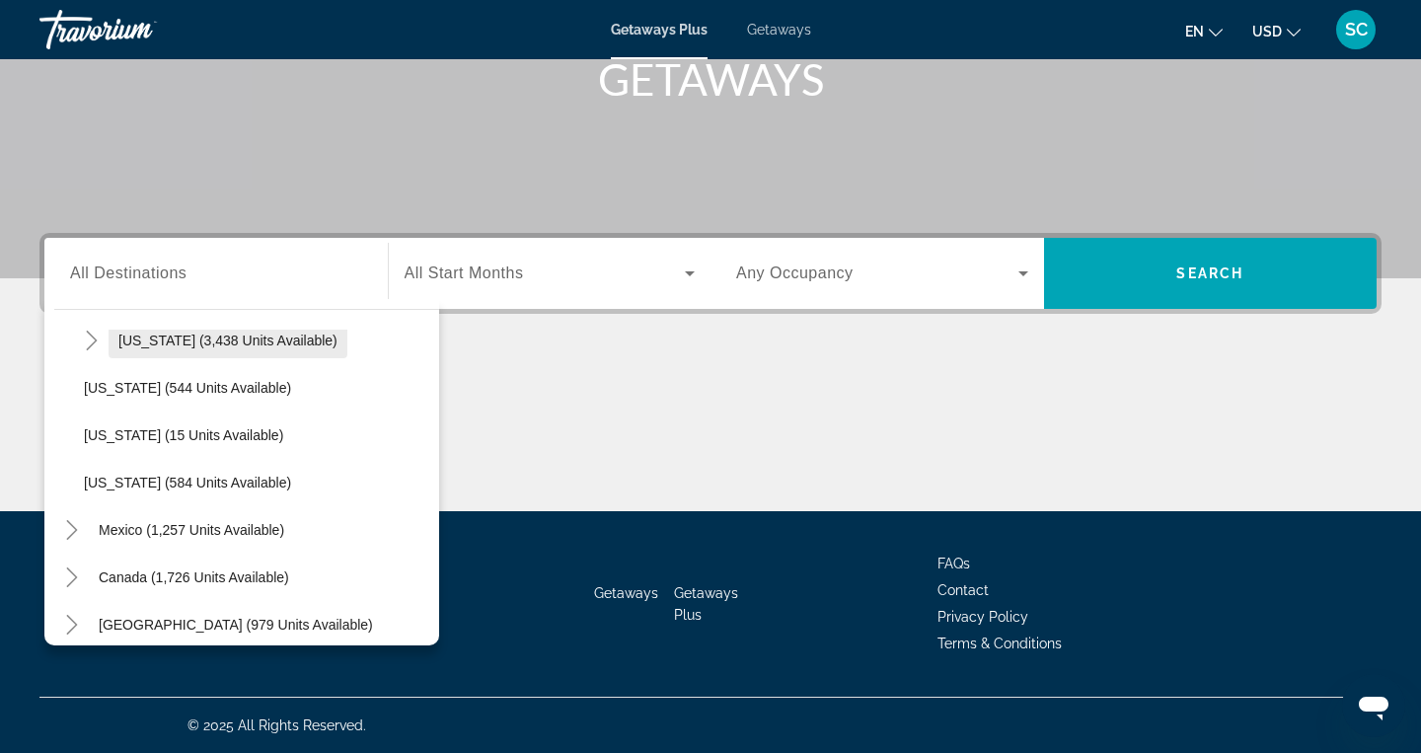
scroll to position [1694, 0]
